Goal: Transaction & Acquisition: Purchase product/service

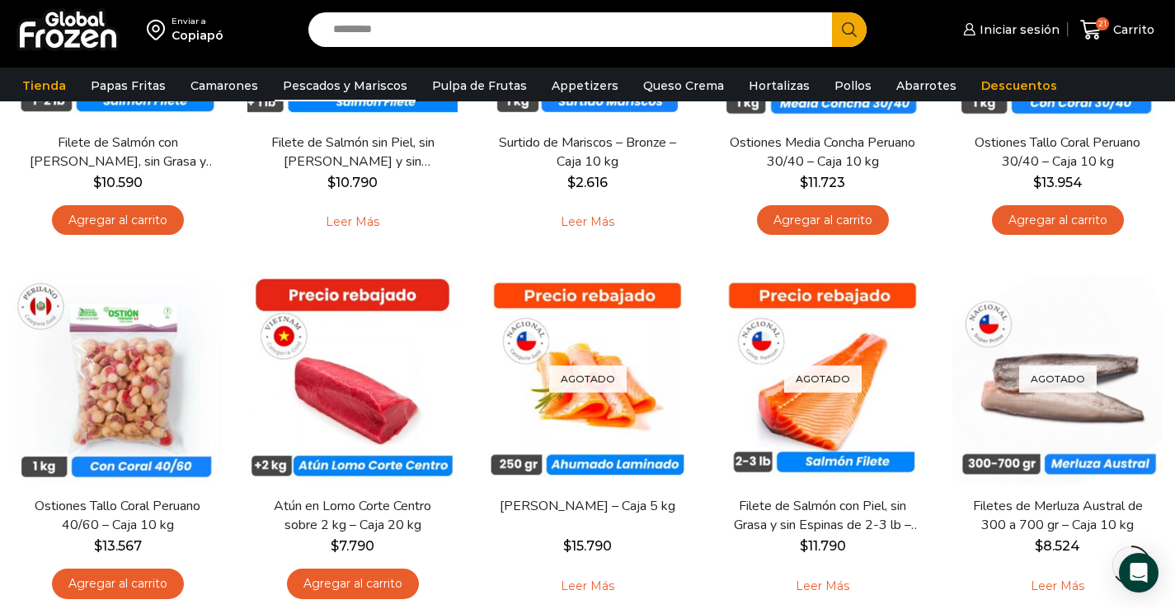
scroll to position [1598, 0]
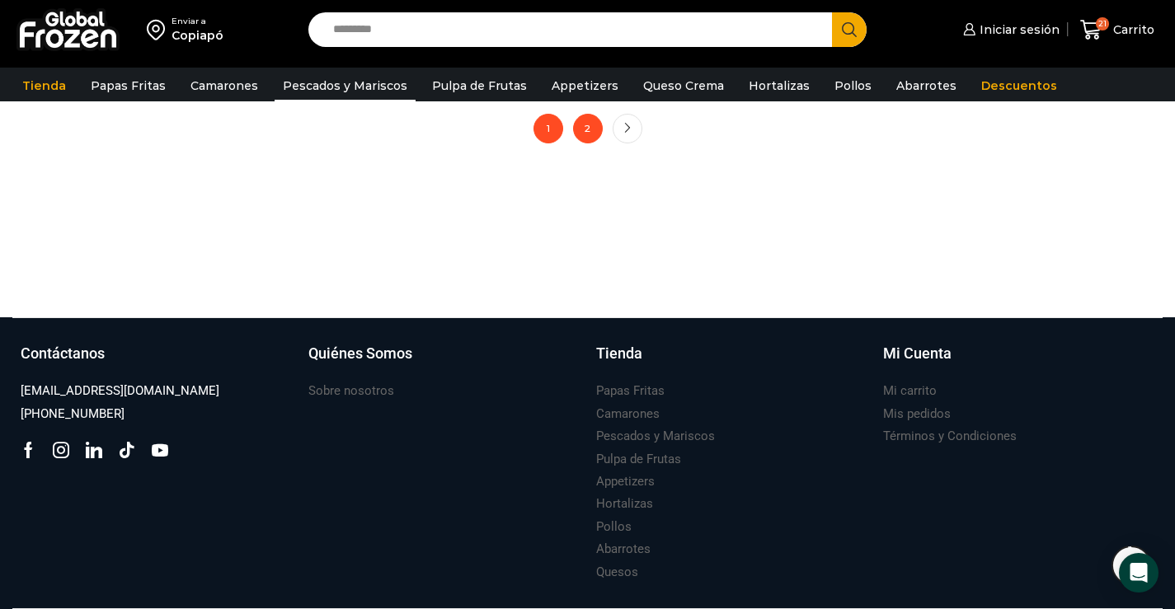
click at [599, 126] on link "2" at bounding box center [588, 129] width 30 height 30
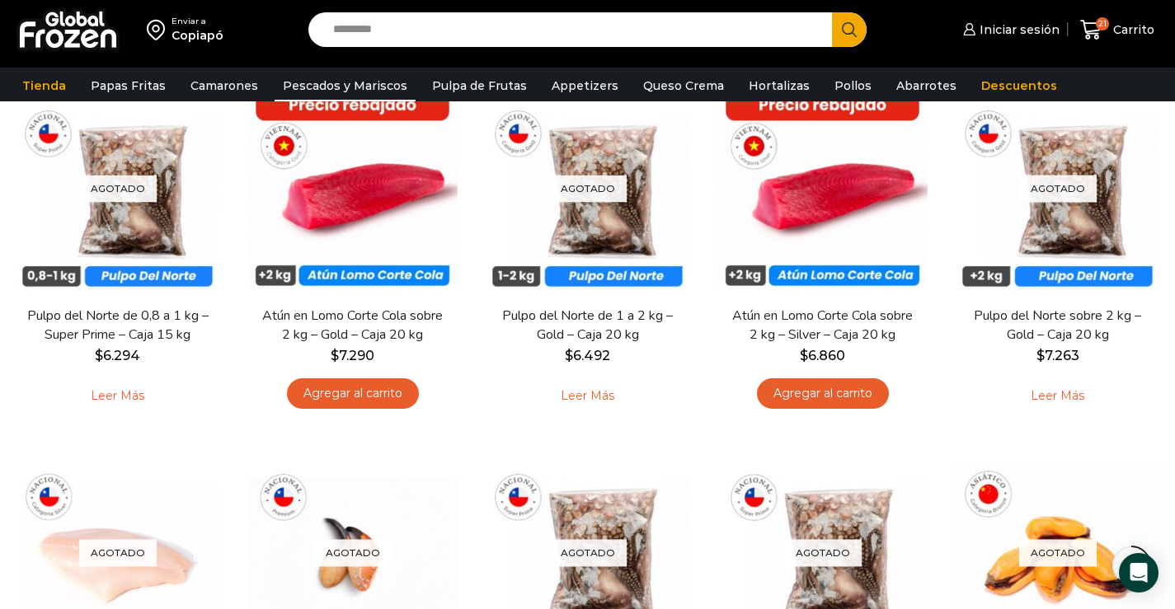
scroll to position [1065, 0]
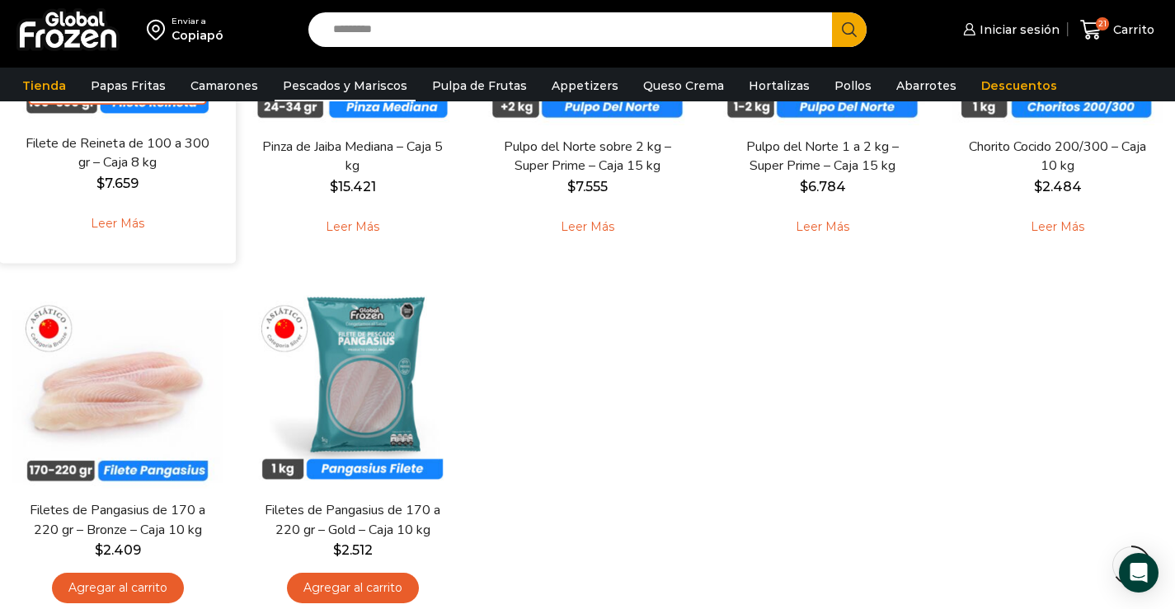
click at [141, 223] on link "Leer más" at bounding box center [117, 223] width 105 height 35
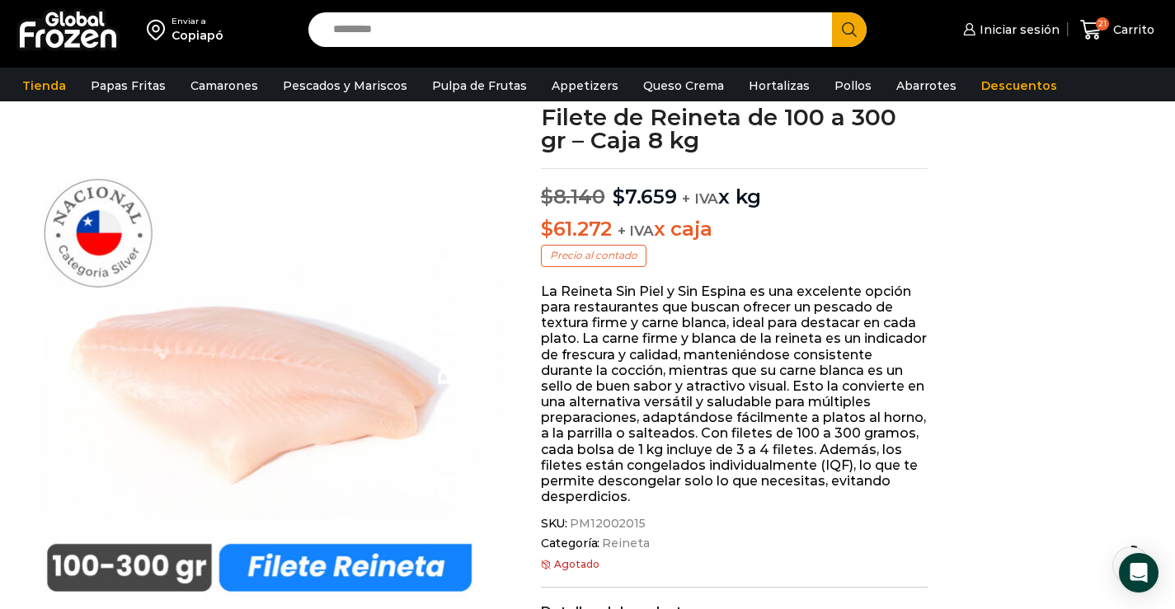
scroll to position [132, 0]
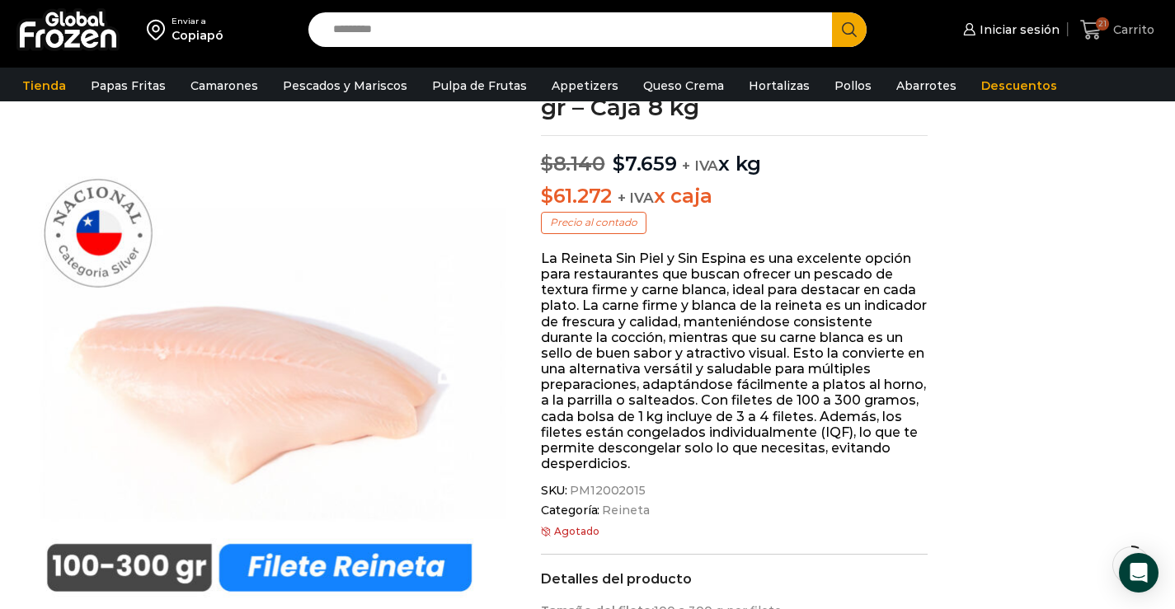
click at [1109, 30] on span "21" at bounding box center [1094, 30] width 29 height 22
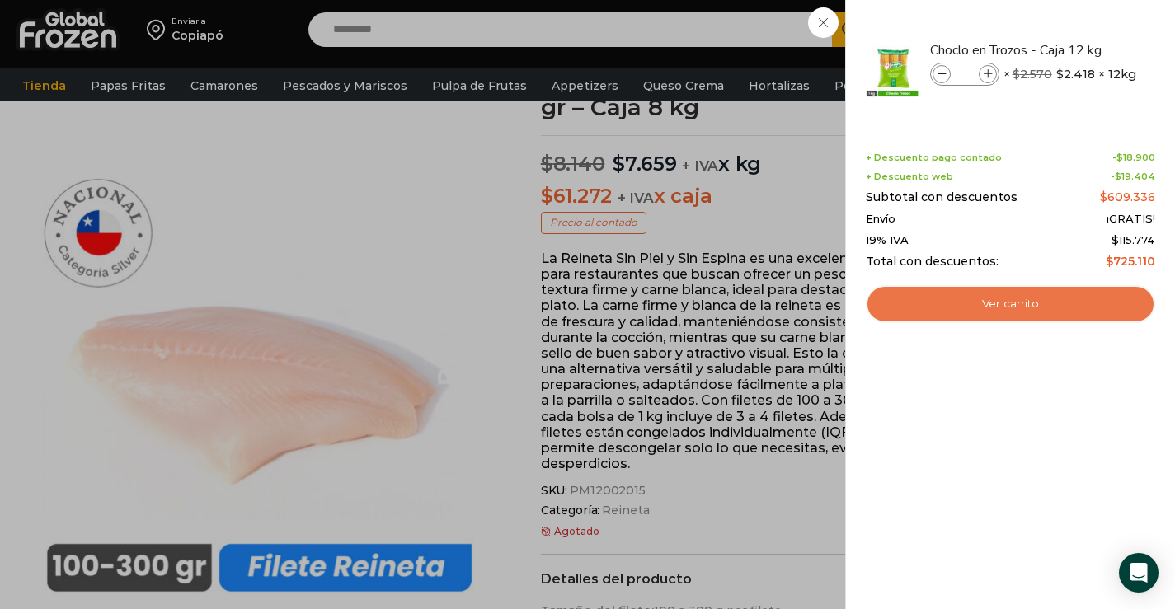
click at [994, 311] on link "Ver carrito" at bounding box center [1010, 304] width 289 height 38
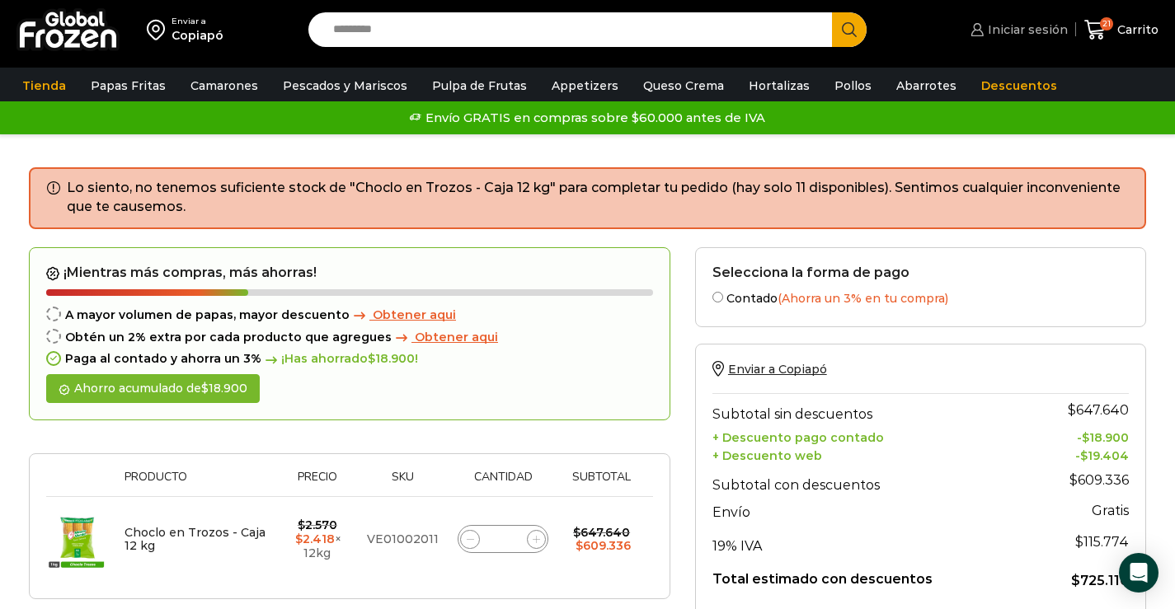
click at [1041, 24] on span "Iniciar sesión" at bounding box center [1026, 29] width 84 height 16
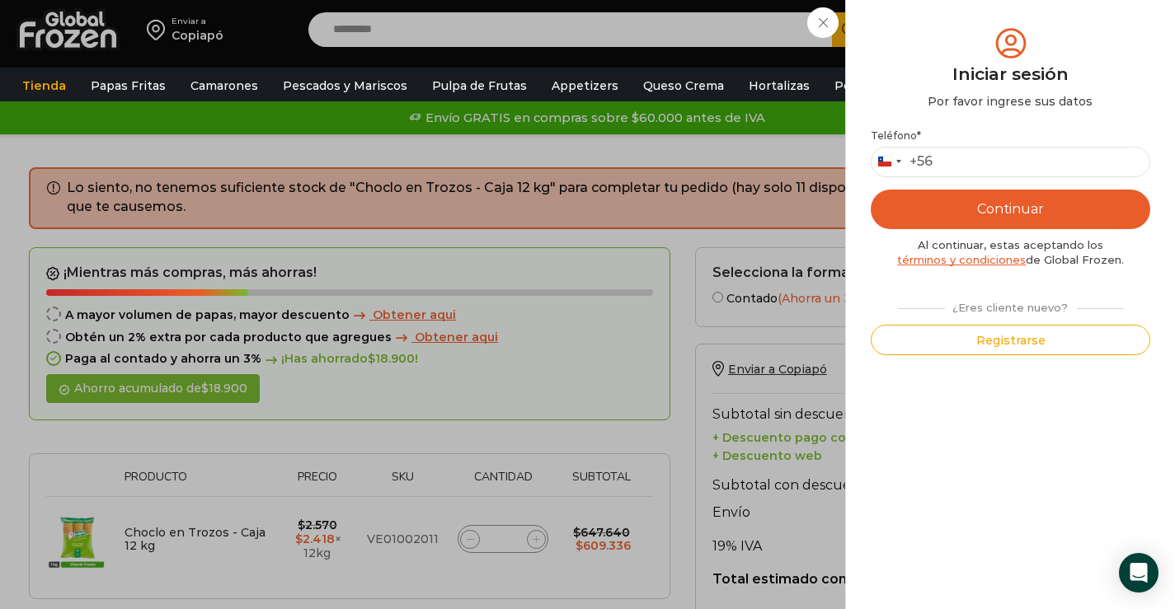
click at [966, 20] on div "Iniciar sesión Mi cuenta Login Register Iniciar sesión Por favor ingrese sus da…" at bounding box center [1016, 29] width 101 height 33
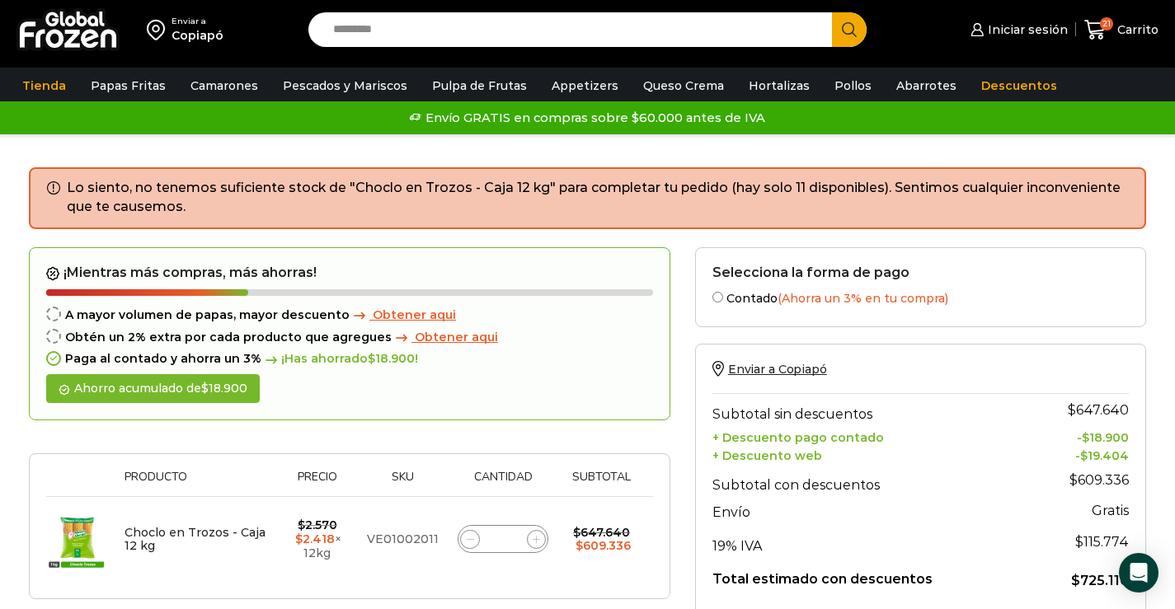
click at [195, 26] on div "Enviar a" at bounding box center [197, 22] width 52 height 12
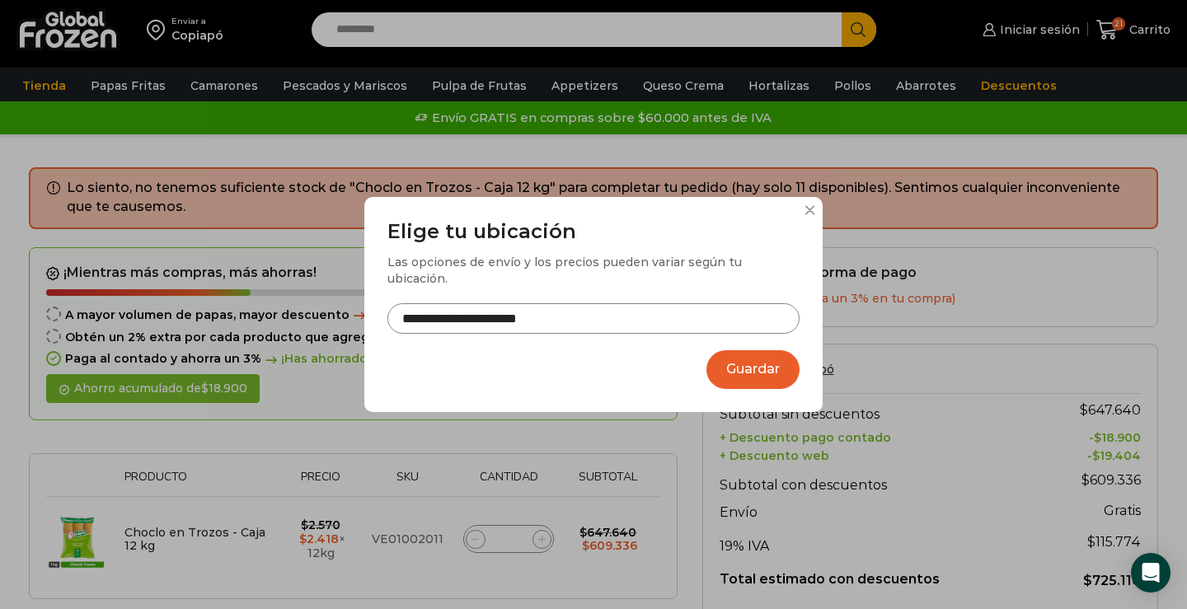
click at [806, 215] on button at bounding box center [810, 210] width 10 height 10
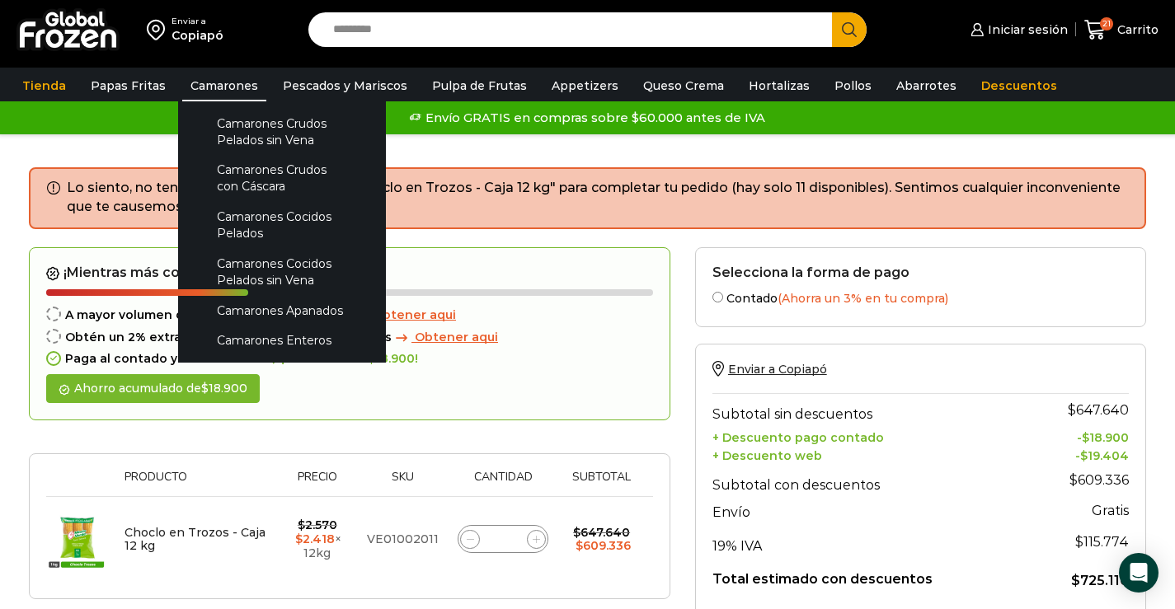
click at [210, 80] on link "Camarones" at bounding box center [224, 85] width 84 height 31
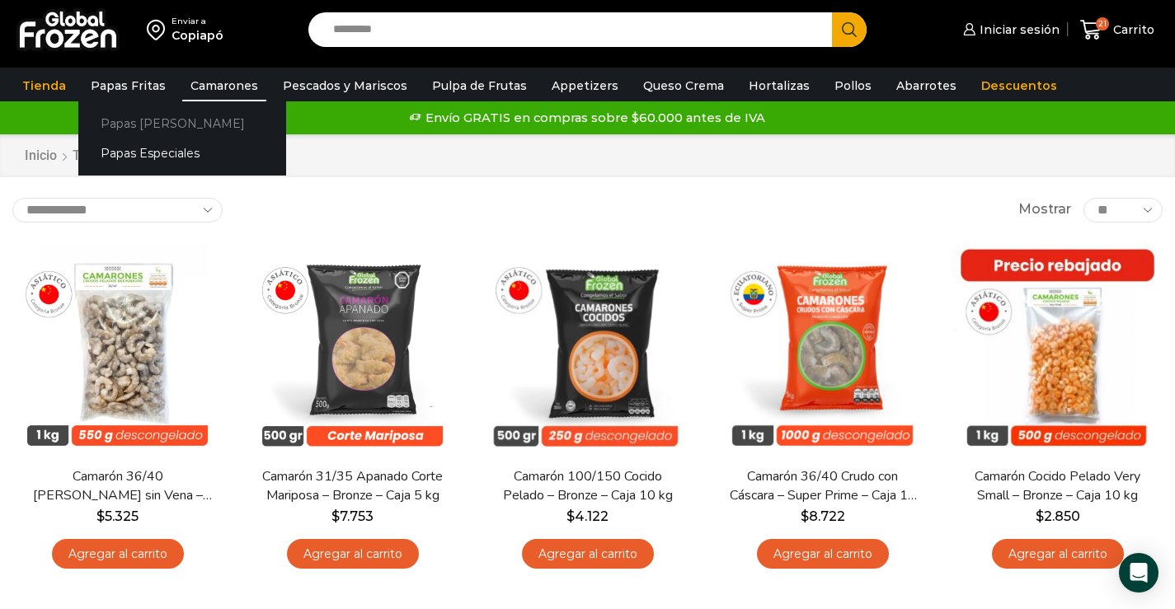
click at [129, 128] on link "Papas [PERSON_NAME]" at bounding box center [182, 123] width 208 height 31
click at [140, 158] on link "Papas Especiales" at bounding box center [182, 154] width 208 height 31
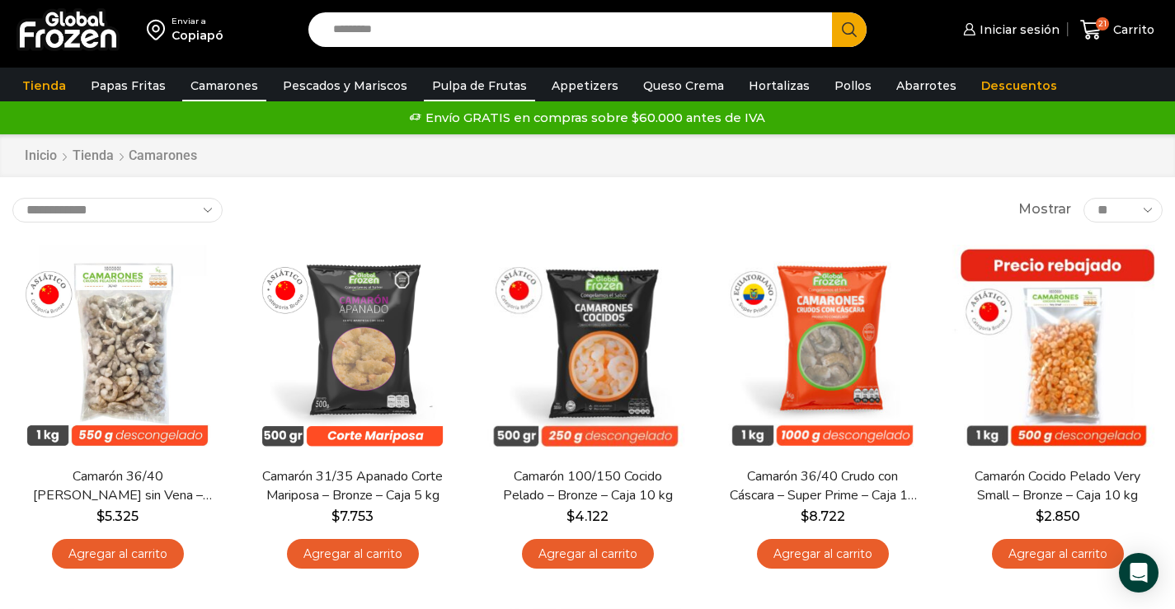
click at [454, 82] on link "Pulpa de Frutas" at bounding box center [479, 85] width 111 height 31
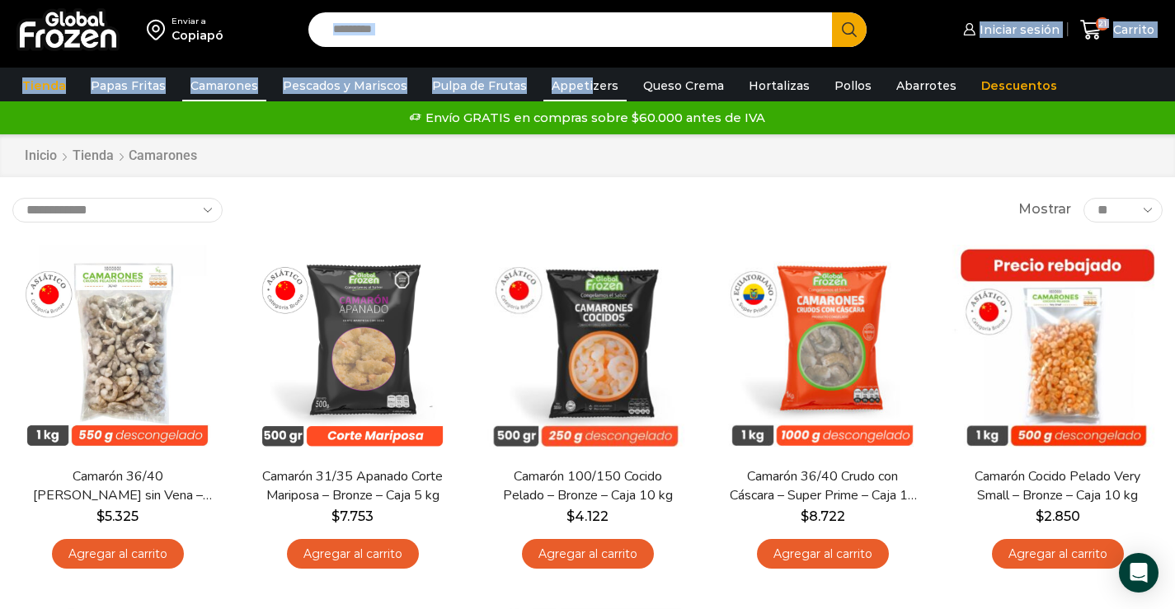
drag, startPoint x: 590, startPoint y: 59, endPoint x: 575, endPoint y: 78, distance: 24.1
click at [575, 78] on div "Enviar a Copiapó Search input Search Iniciar sesión *" at bounding box center [587, 67] width 1175 height 134
click at [575, 78] on link "Appetizers" at bounding box center [584, 85] width 83 height 31
click at [635, 80] on link "Queso Crema" at bounding box center [683, 85] width 97 height 31
click at [770, 75] on link "Hortalizas" at bounding box center [779, 85] width 78 height 31
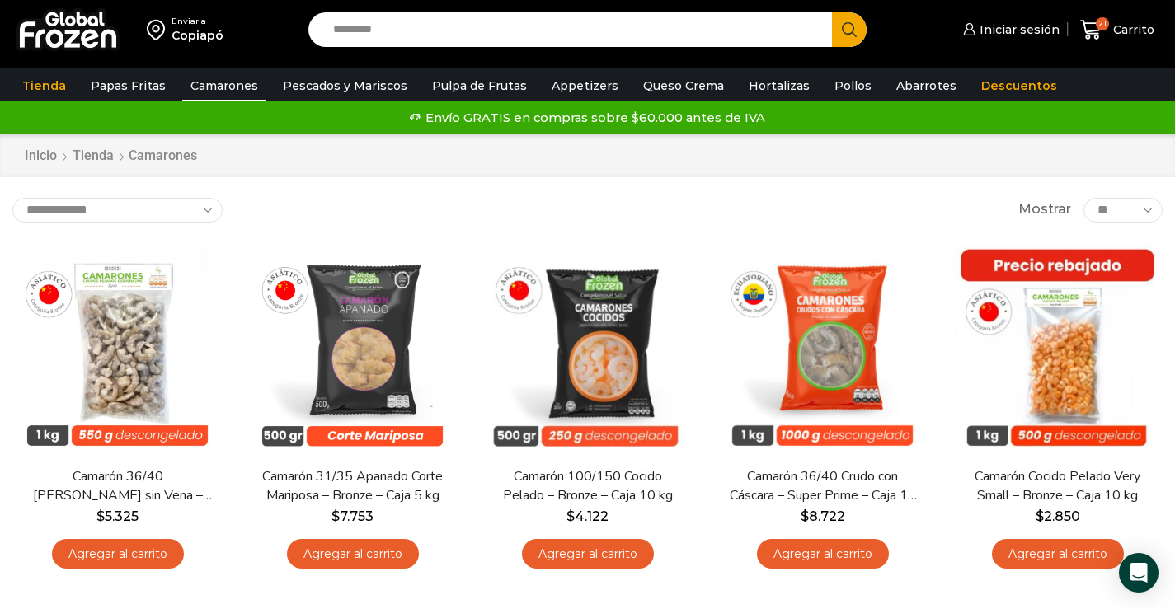
click at [831, 131] on div "Envío GRATIS en compras sobre $60.000 antes de IVA Envío GRATIS en compras sobr…" at bounding box center [588, 117] width 1200 height 33
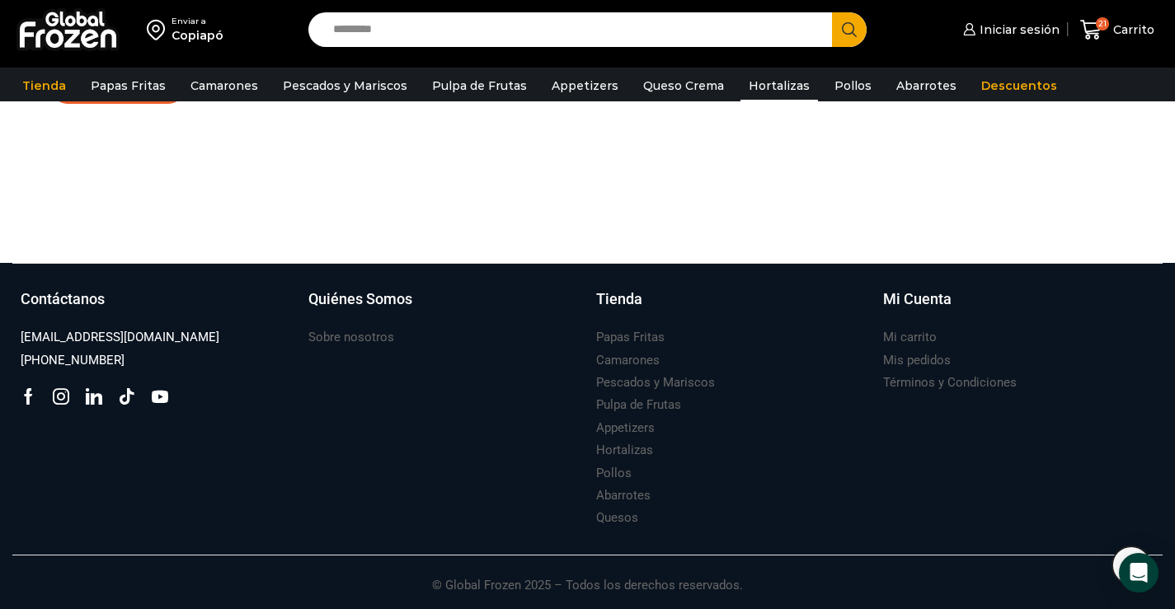
scroll to position [1195, 0]
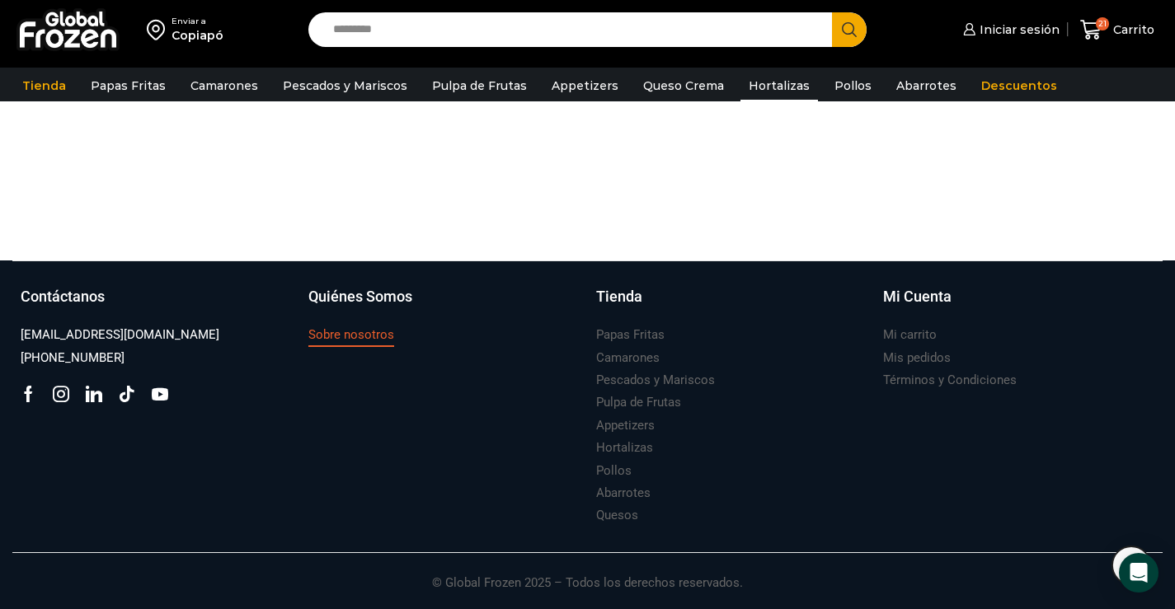
click at [339, 335] on h3 "Sobre nosotros" at bounding box center [351, 335] width 86 height 17
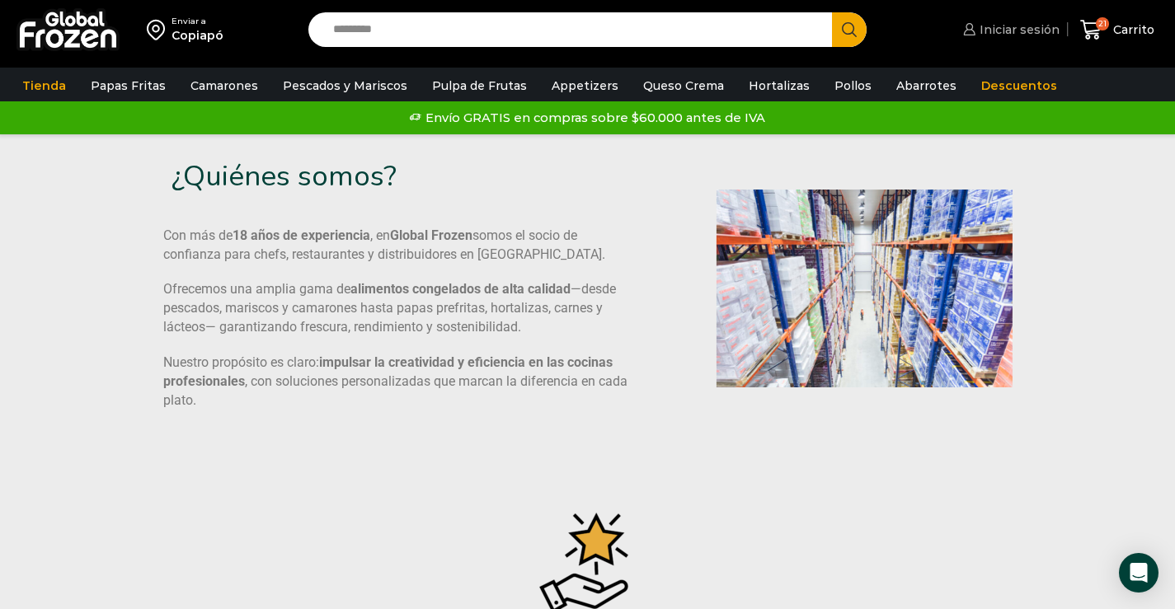
click at [1017, 39] on link "Iniciar sesión" at bounding box center [1009, 29] width 101 height 33
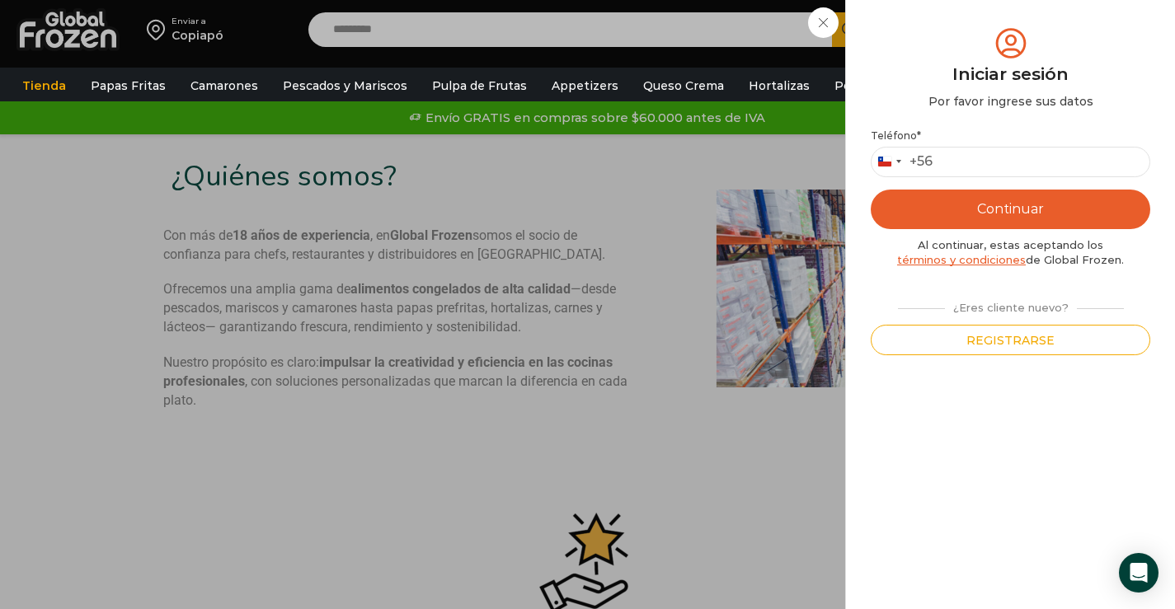
click at [959, 15] on div "Iniciar sesión Mi cuenta Login Register Iniciar sesión Por favor ingrese sus da…" at bounding box center [1009, 29] width 101 height 33
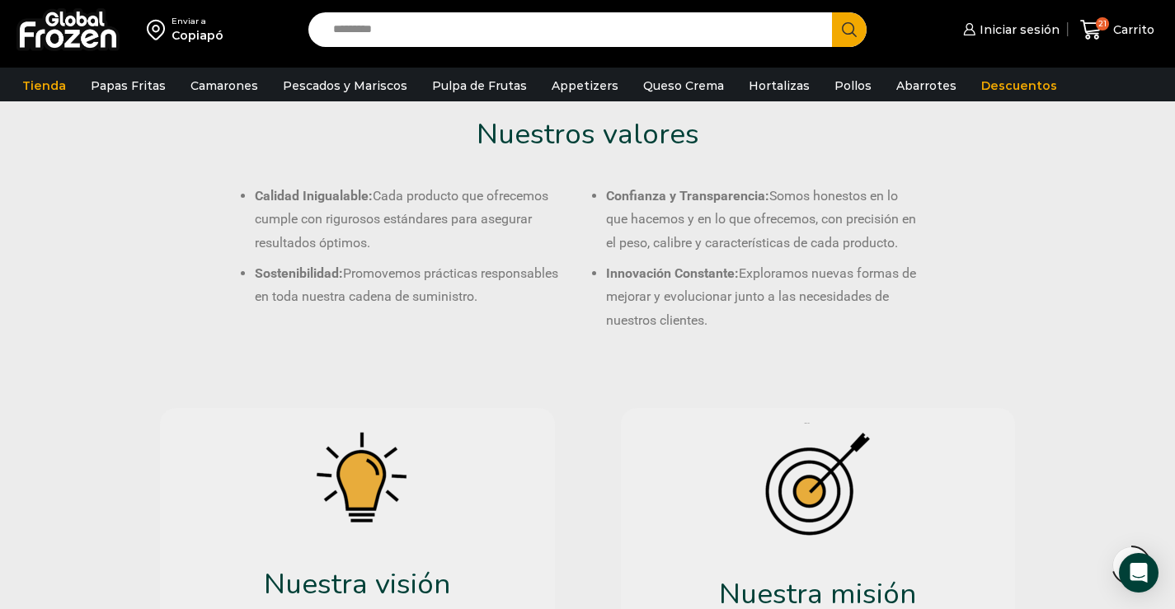
scroll to position [1065, 0]
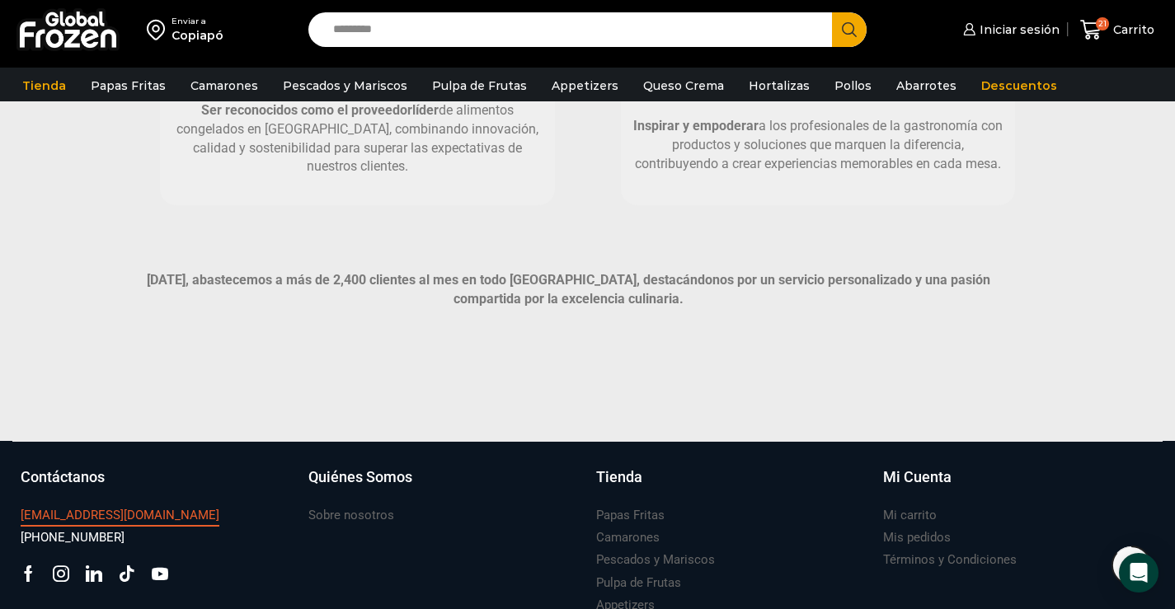
click at [159, 514] on h3 "[EMAIL_ADDRESS][DOMAIN_NAME]" at bounding box center [120, 515] width 199 height 17
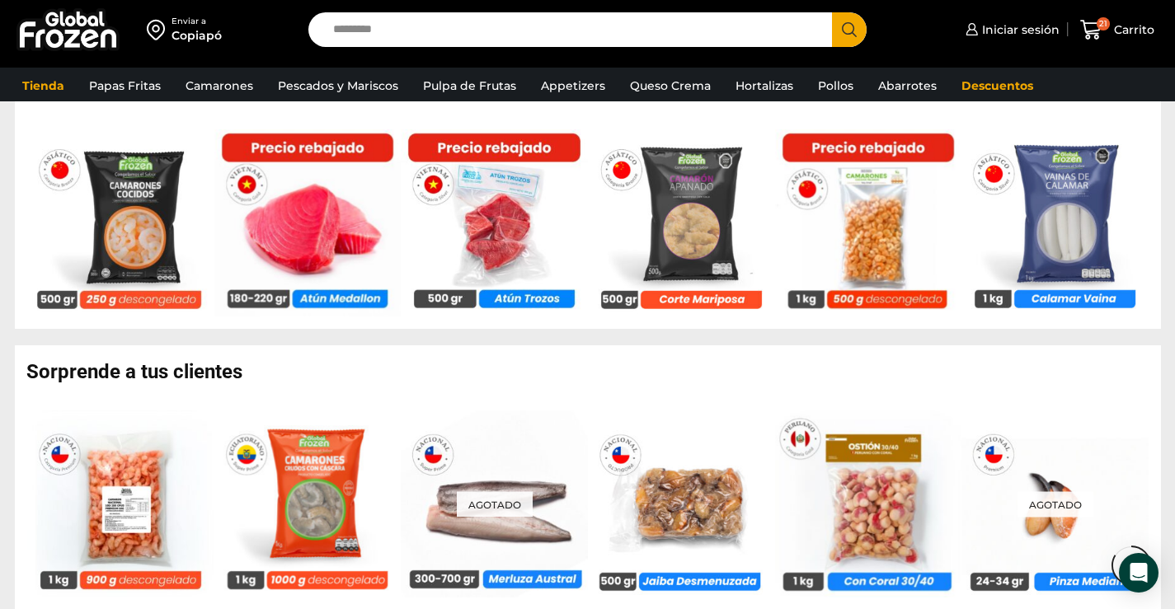
scroll to position [1818, 0]
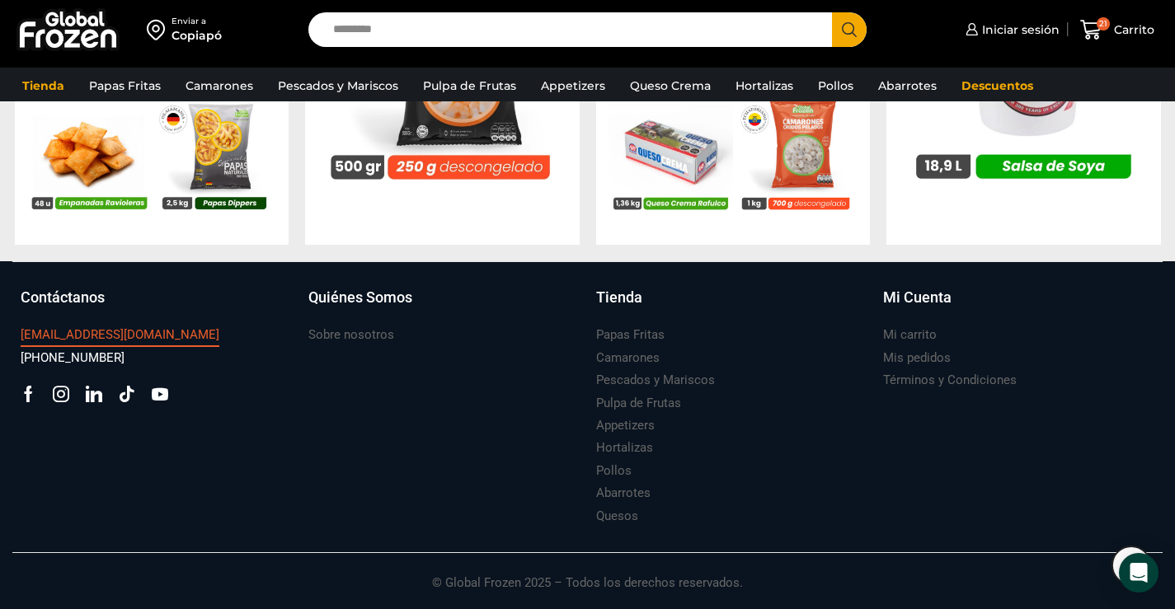
click at [83, 330] on h3 "[EMAIL_ADDRESS][DOMAIN_NAME]" at bounding box center [120, 335] width 199 height 17
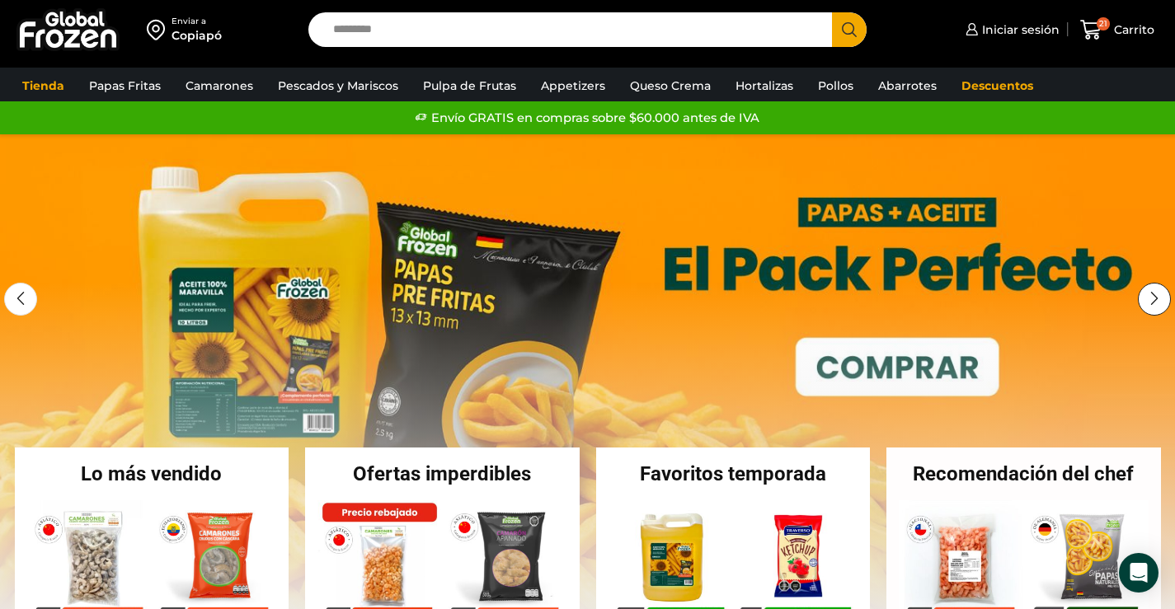
click at [1153, 295] on div "Next slide" at bounding box center [1154, 299] width 33 height 33
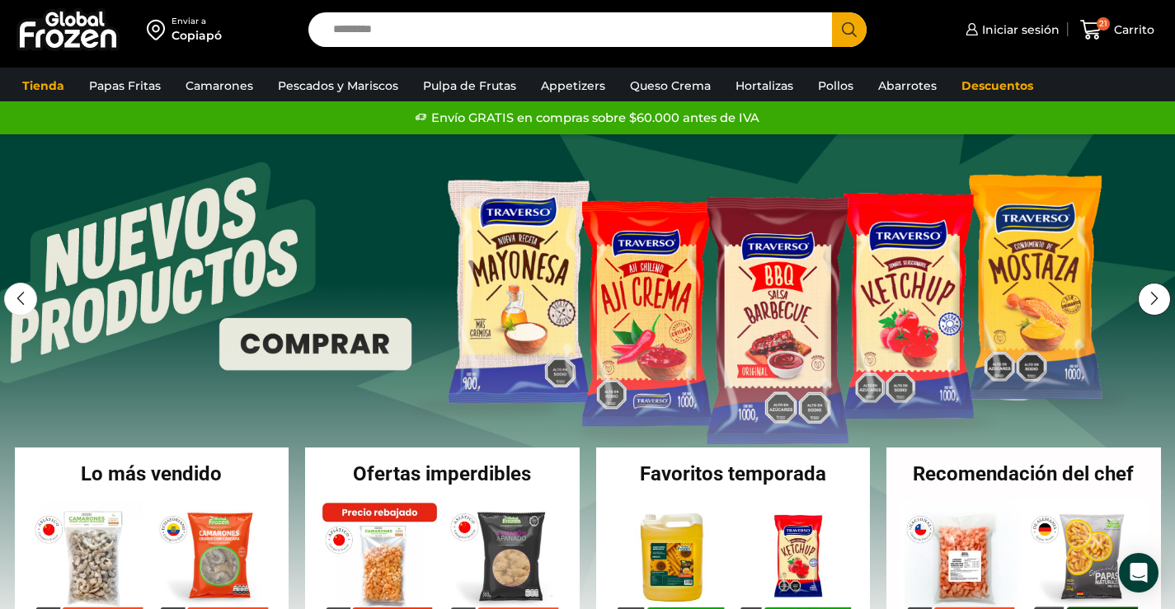
click at [1153, 295] on div "Next slide" at bounding box center [1154, 299] width 33 height 33
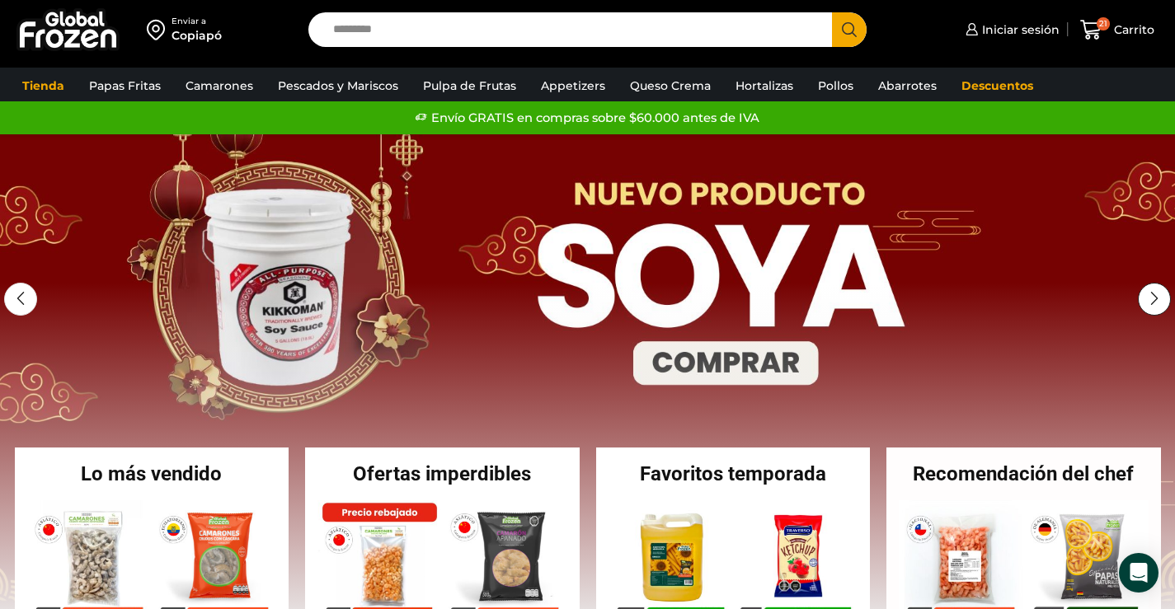
click at [1153, 295] on div "Next slide" at bounding box center [1154, 299] width 33 height 33
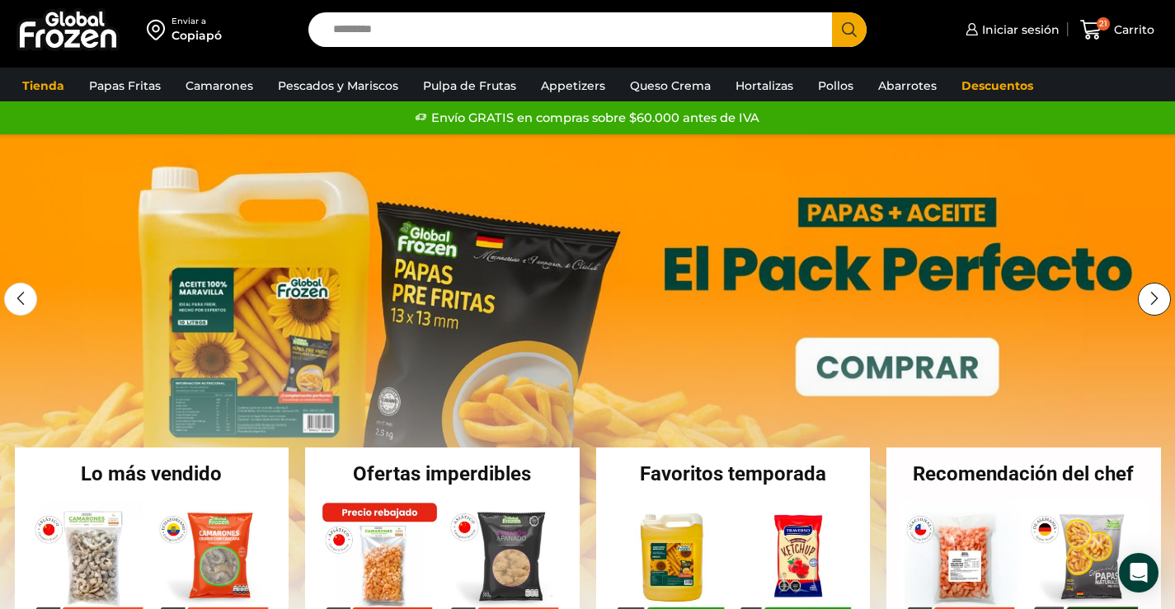
click at [1153, 295] on div "Next slide" at bounding box center [1154, 299] width 33 height 33
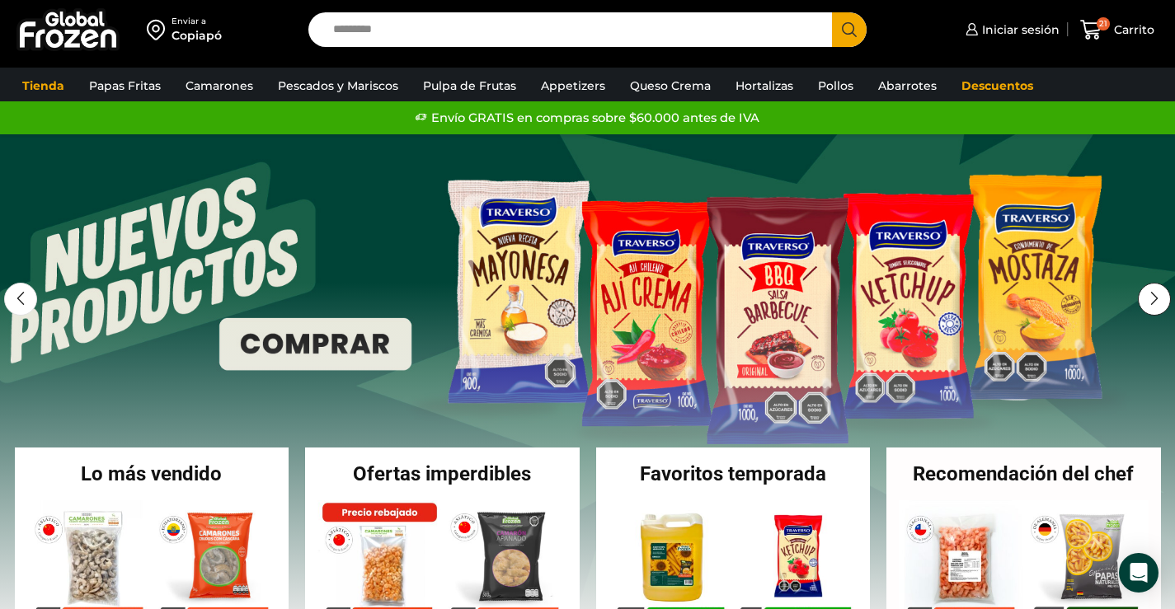
click at [1153, 295] on div "Next slide" at bounding box center [1154, 299] width 33 height 33
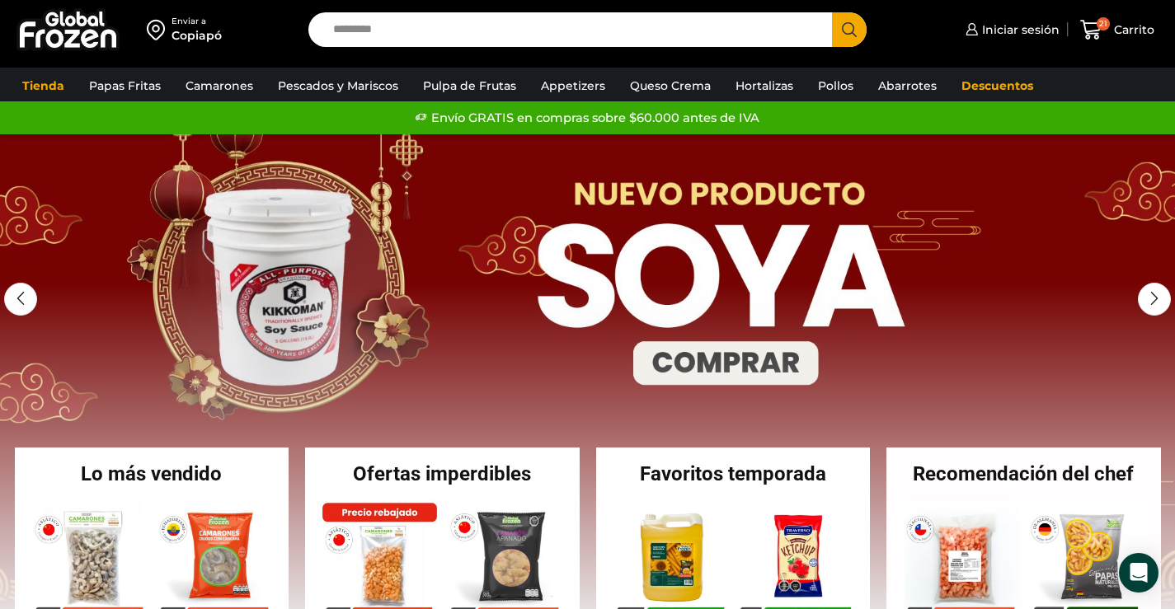
click at [948, 405] on link "3 / 3" at bounding box center [587, 381] width 1175 height 495
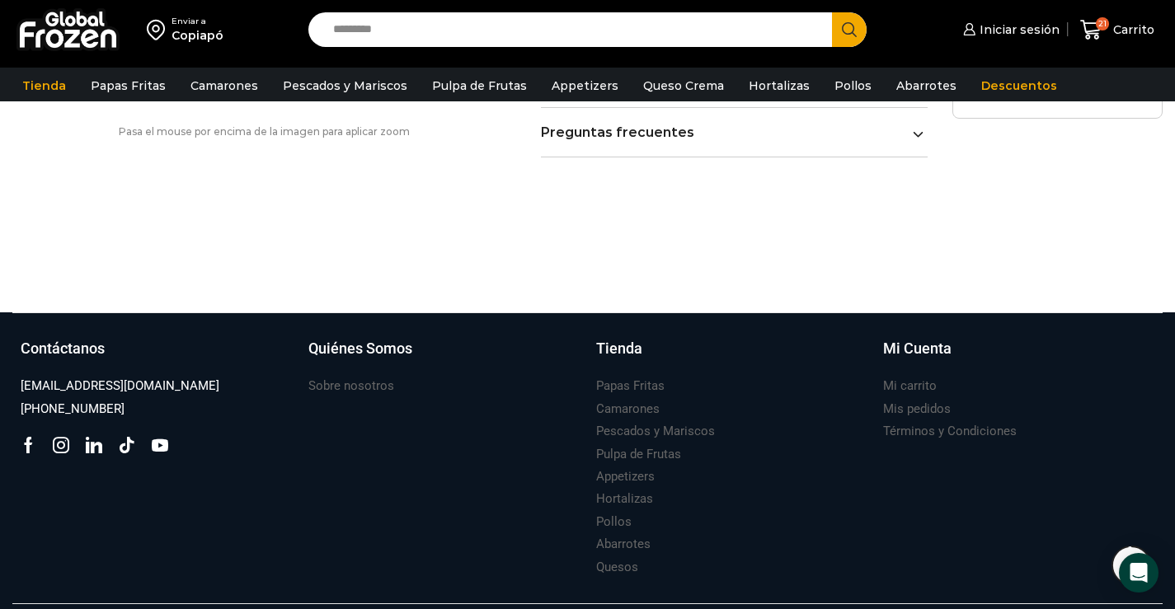
scroll to position [1266, 0]
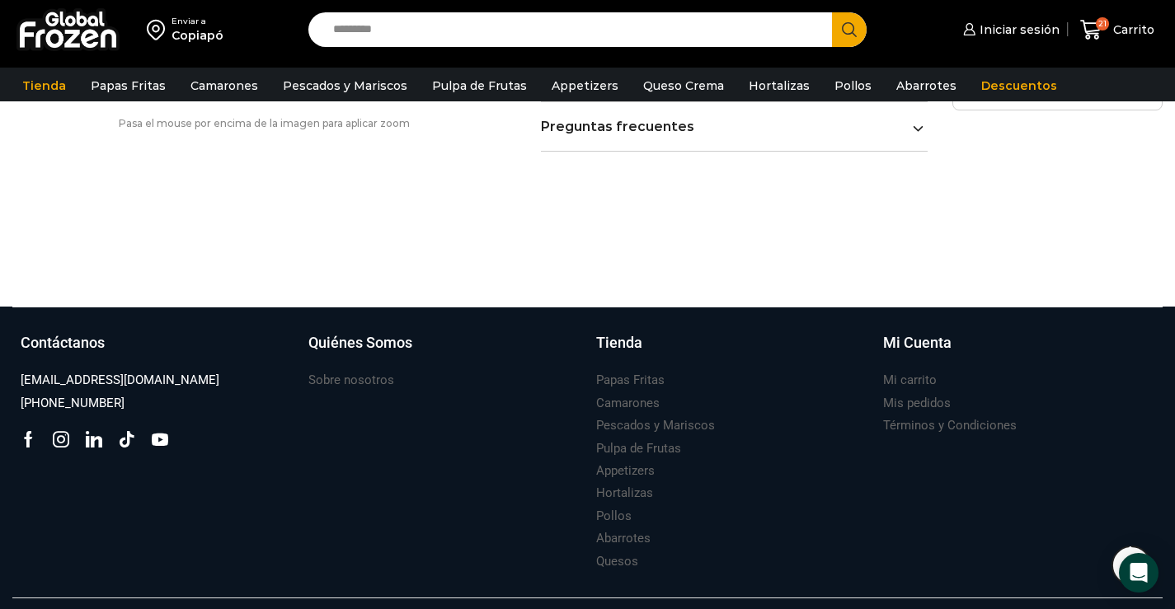
click at [922, 395] on h3 "Mis pedidos" at bounding box center [917, 403] width 68 height 17
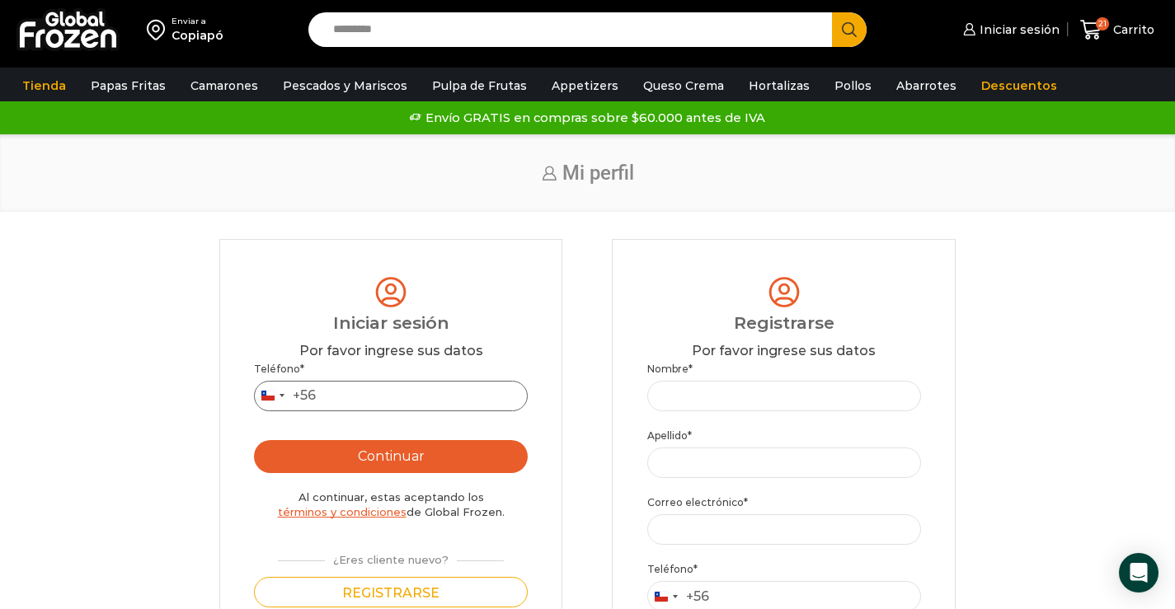
click at [359, 409] on input "Teléfono *" at bounding box center [391, 396] width 274 height 31
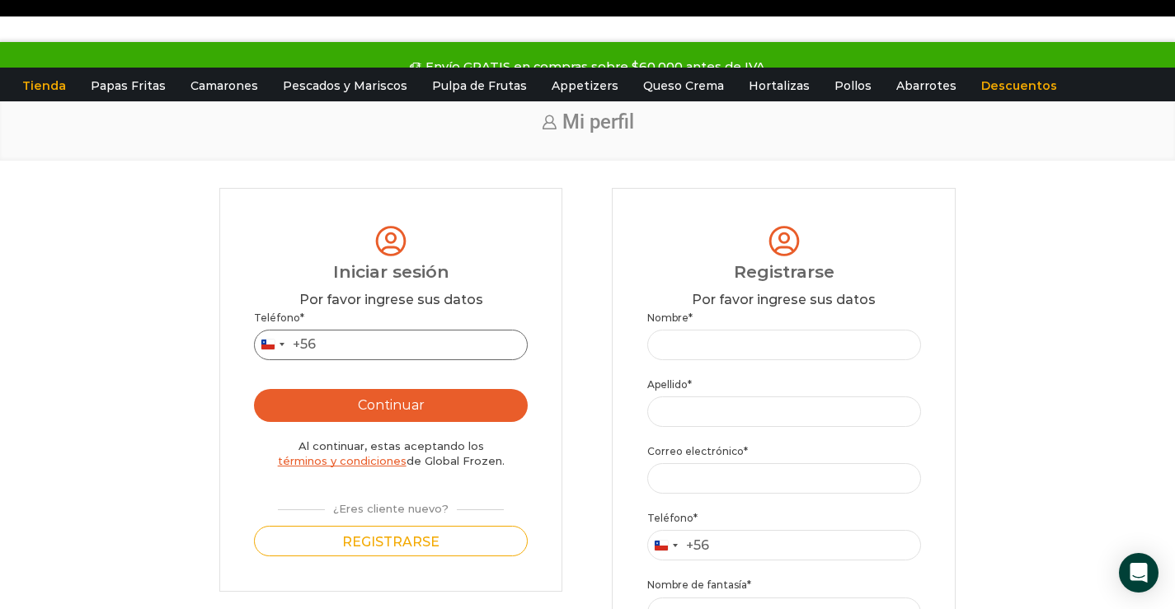
scroll to position [533, 0]
